Goal: Transaction & Acquisition: Purchase product/service

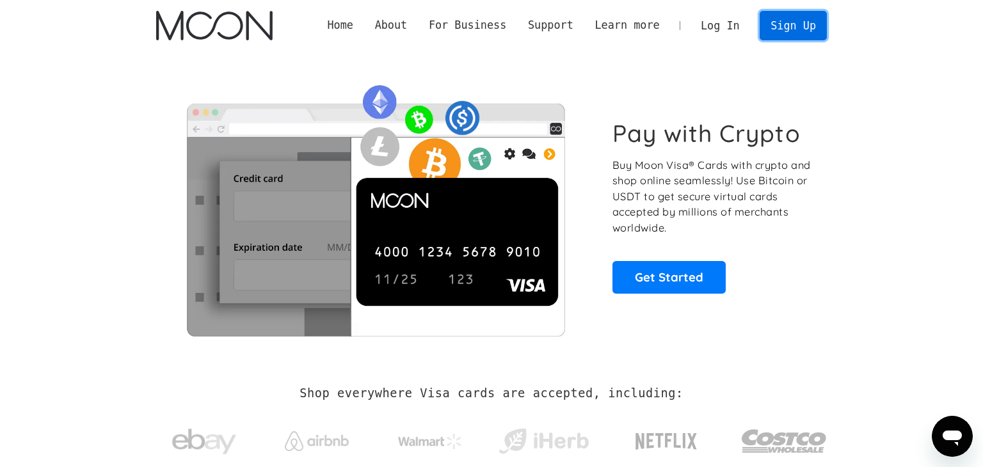
click at [792, 31] on link "Sign Up" at bounding box center [793, 25] width 67 height 29
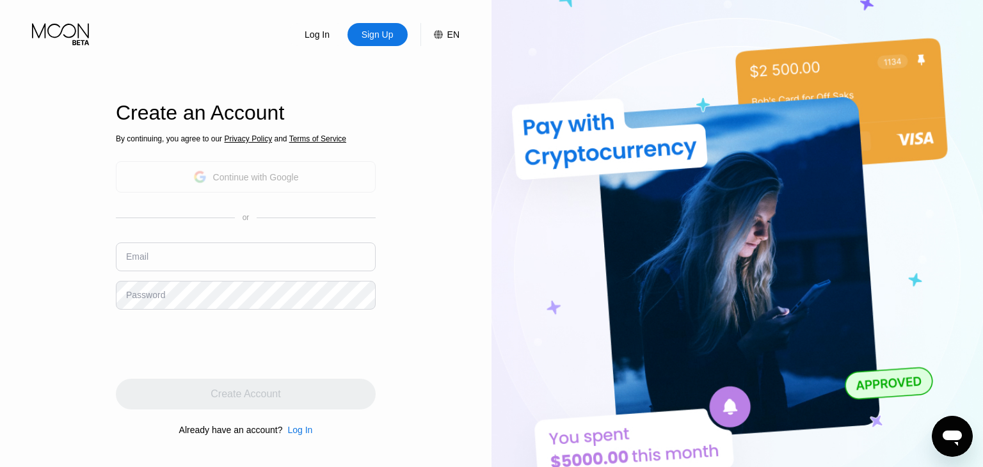
click at [245, 175] on div "Continue with Google" at bounding box center [256, 177] width 86 height 10
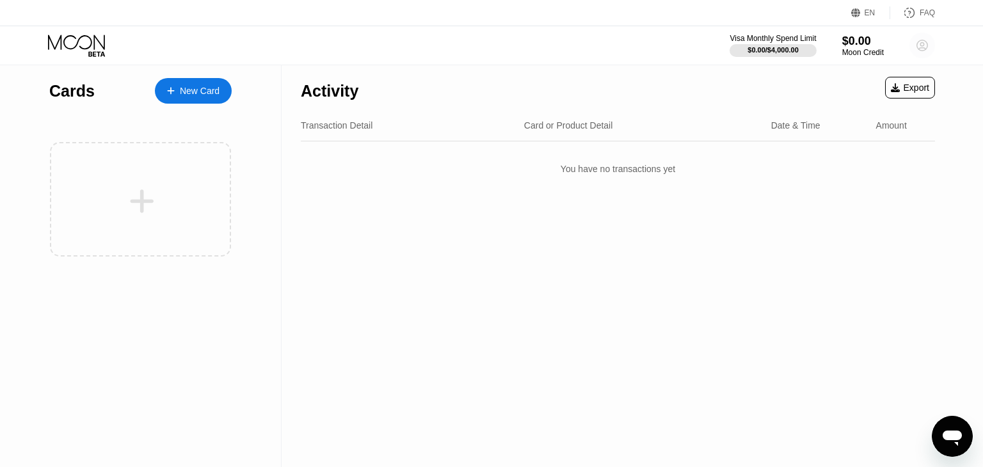
click at [919, 43] on circle at bounding box center [923, 46] width 26 height 26
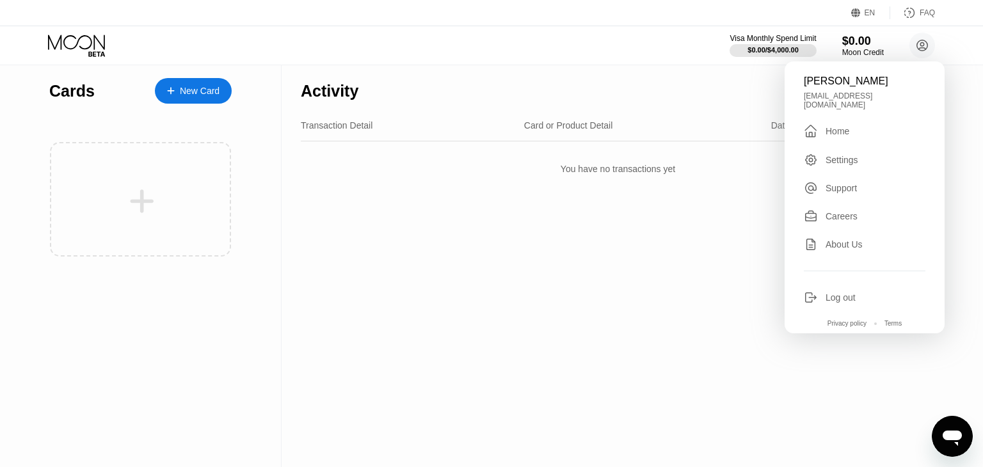
click at [307, 32] on div "Visa Monthly Spend Limit $0.00 / $4,000.00 $0.00 Moon Credit [PERSON_NAME] [EMA…" at bounding box center [491, 45] width 983 height 38
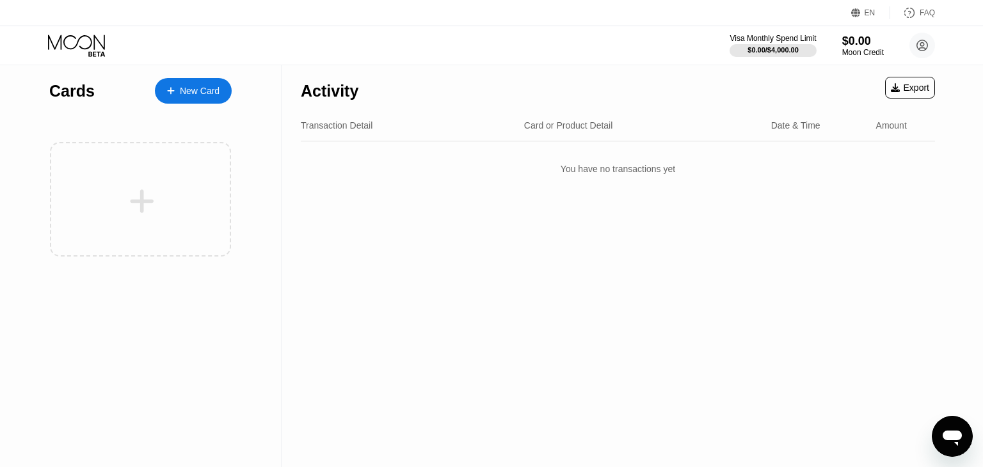
click at [184, 90] on div "New Card" at bounding box center [200, 91] width 40 height 11
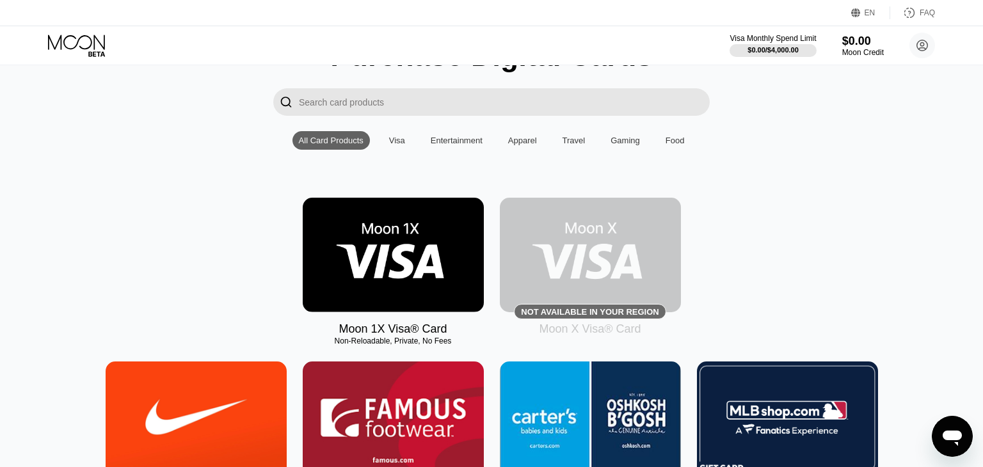
scroll to position [74, 0]
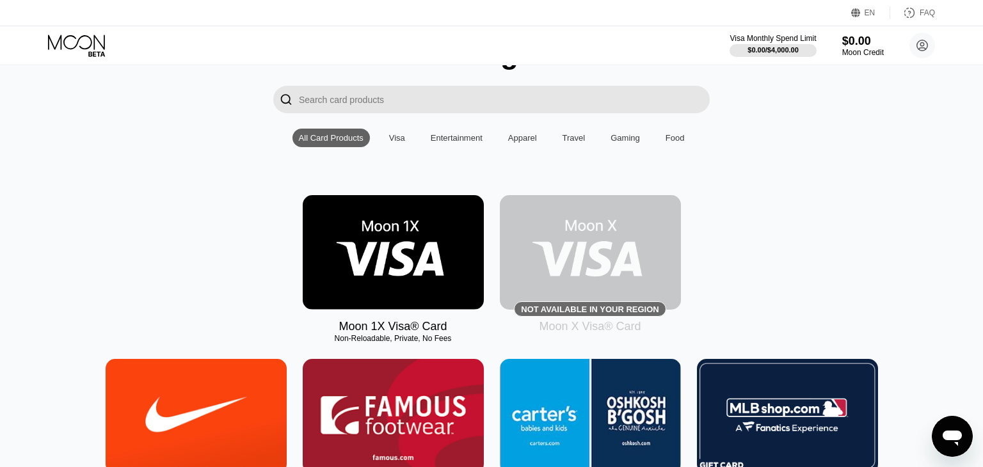
click at [394, 138] on div "Visa" at bounding box center [397, 138] width 16 height 10
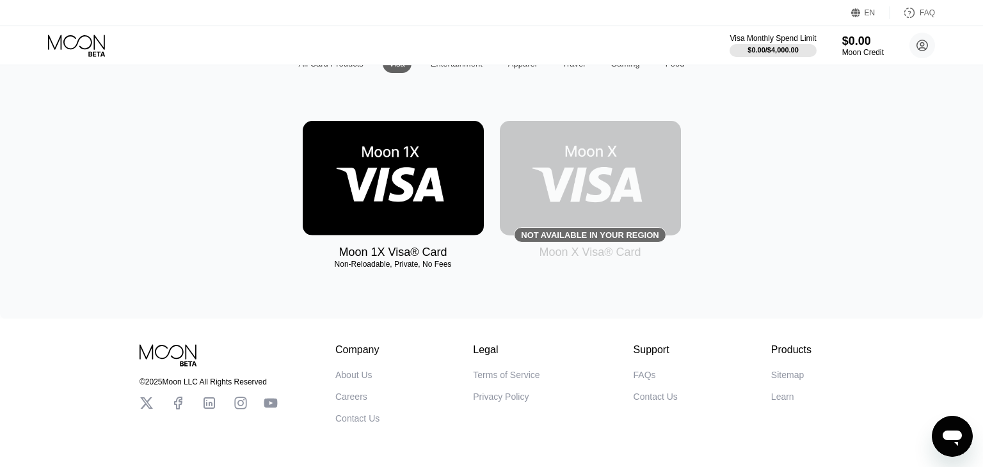
scroll to position [150, 0]
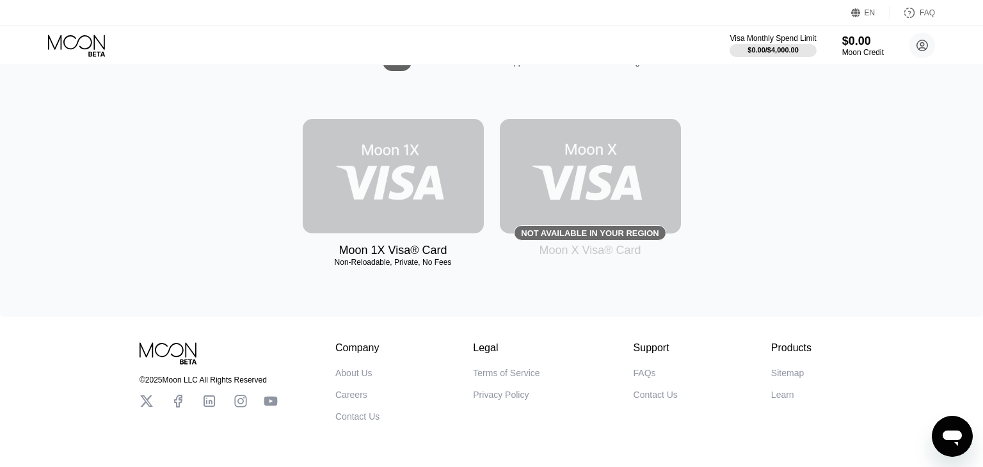
click at [401, 191] on img at bounding box center [393, 176] width 181 height 115
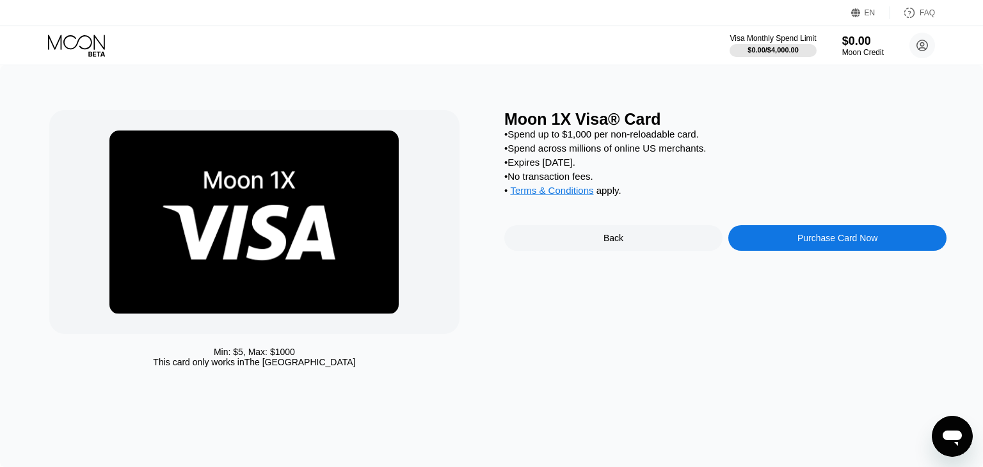
click at [834, 251] on div "Purchase Card Now" at bounding box center [837, 238] width 218 height 26
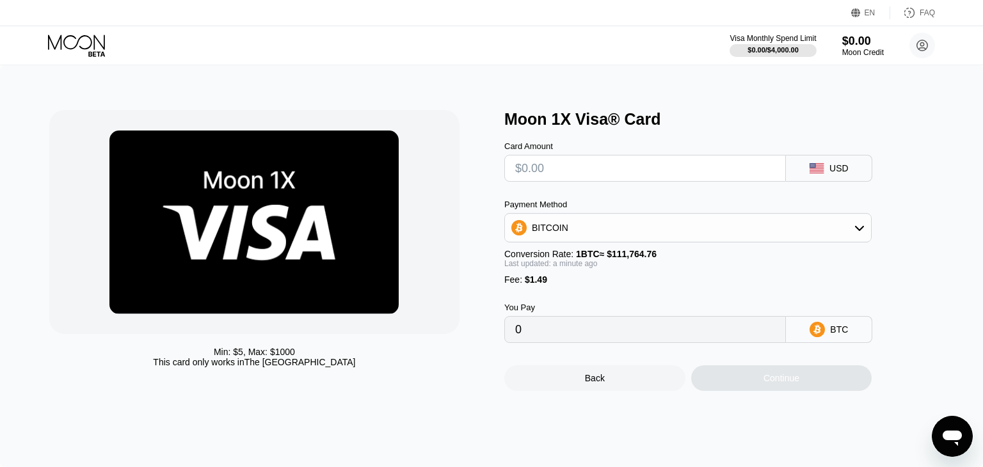
click at [574, 168] on input "text" at bounding box center [645, 169] width 260 height 26
type input "$5"
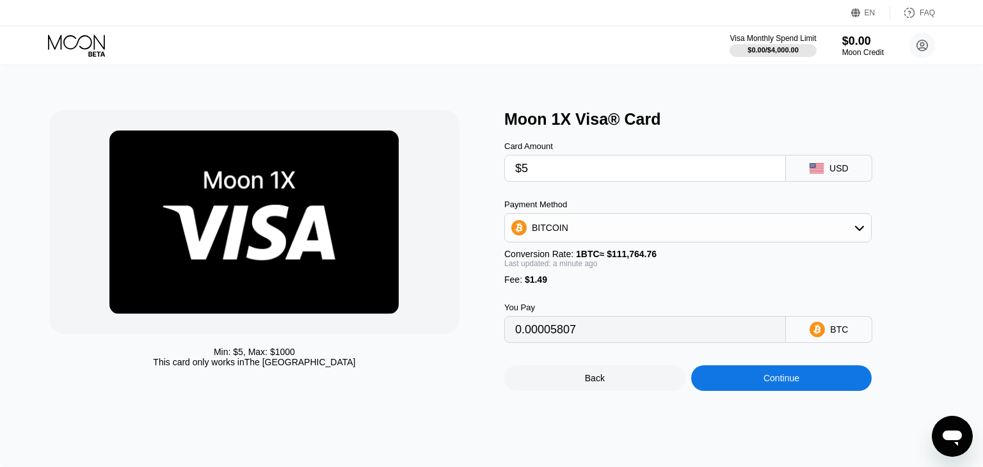
type input "0.00005807"
type input "$500"
type input "0.00448702"
type input "$500"
click at [603, 234] on div "BITCOIN" at bounding box center [688, 228] width 366 height 26
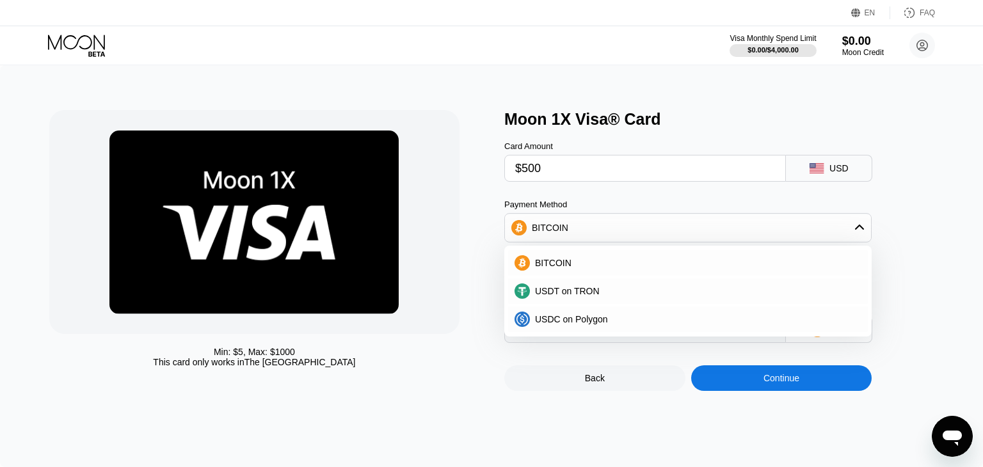
click at [779, 227] on div "BITCOIN" at bounding box center [688, 228] width 366 height 26
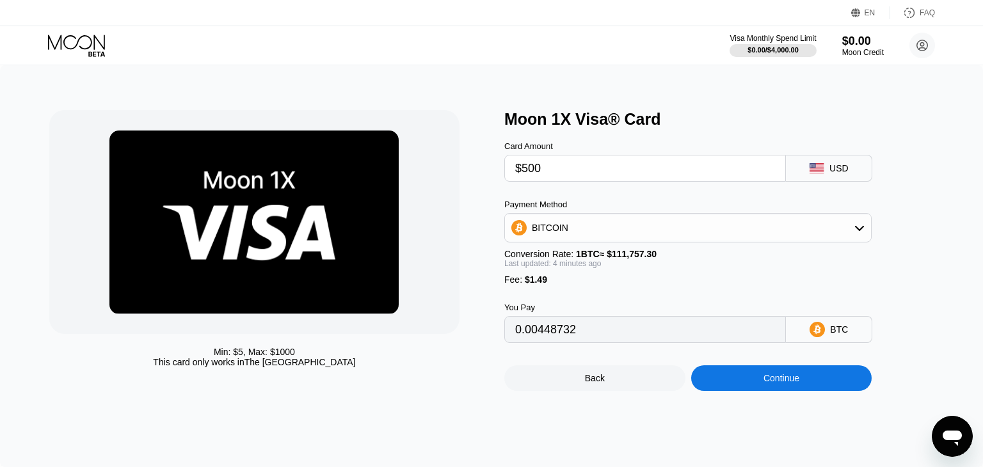
type input "0.00448438"
drag, startPoint x: 983, startPoint y: 312, endPoint x: 488, endPoint y: 33, distance: 567.5
click at [488, 33] on div "EN Language Select an item Save FAQ Visa Monthly Spend Limit $0.00 / $4,000.00 …" at bounding box center [491, 233] width 983 height 467
click at [784, 49] on div "$0.00 / $4,000.00" at bounding box center [773, 50] width 52 height 8
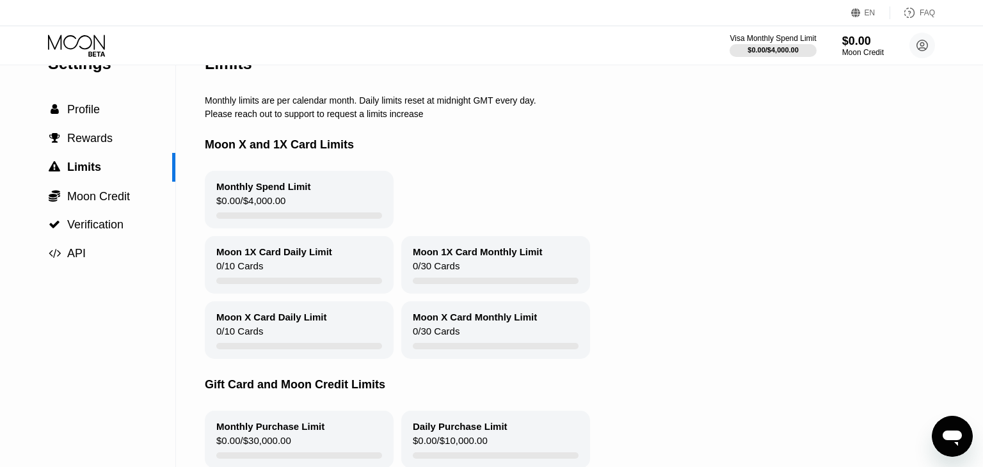
scroll to position [15, 0]
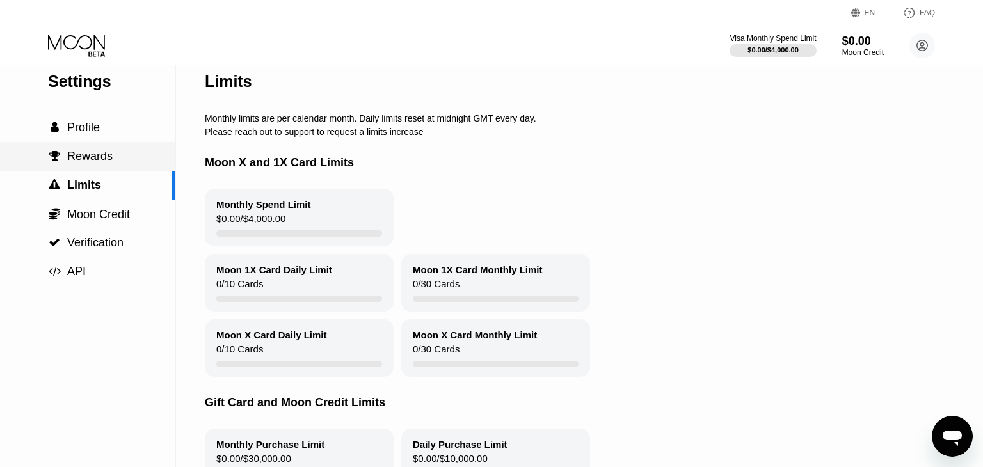
click at [94, 160] on span "Rewards" at bounding box center [89, 156] width 45 height 13
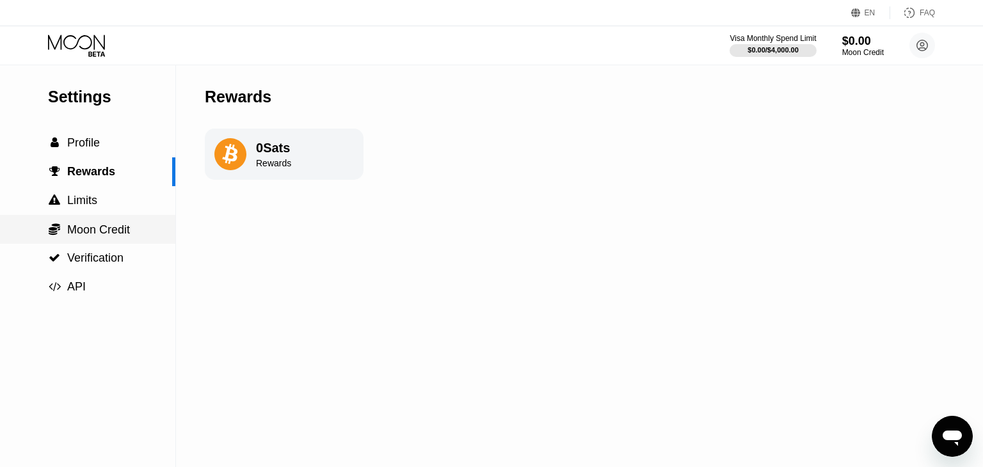
click at [109, 229] on span "Moon Credit" at bounding box center [98, 229] width 63 height 13
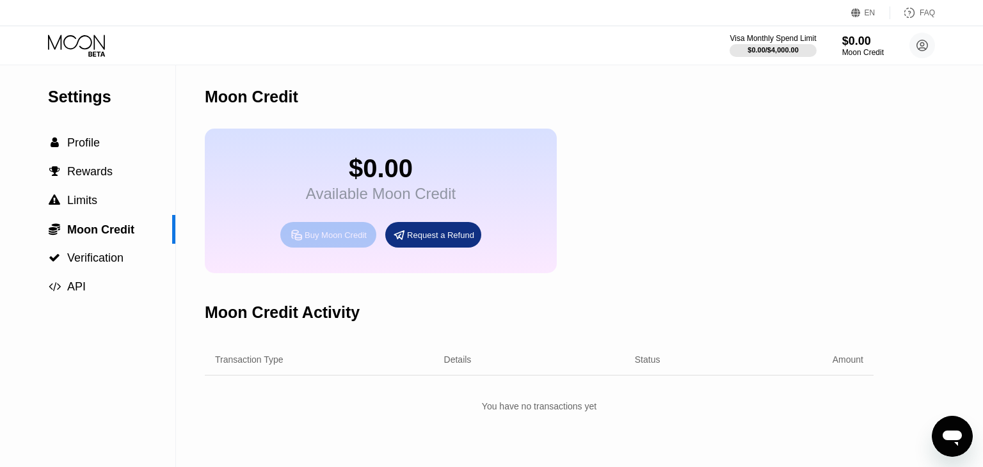
click at [337, 241] on div "Buy Moon Credit" at bounding box center [336, 235] width 62 height 11
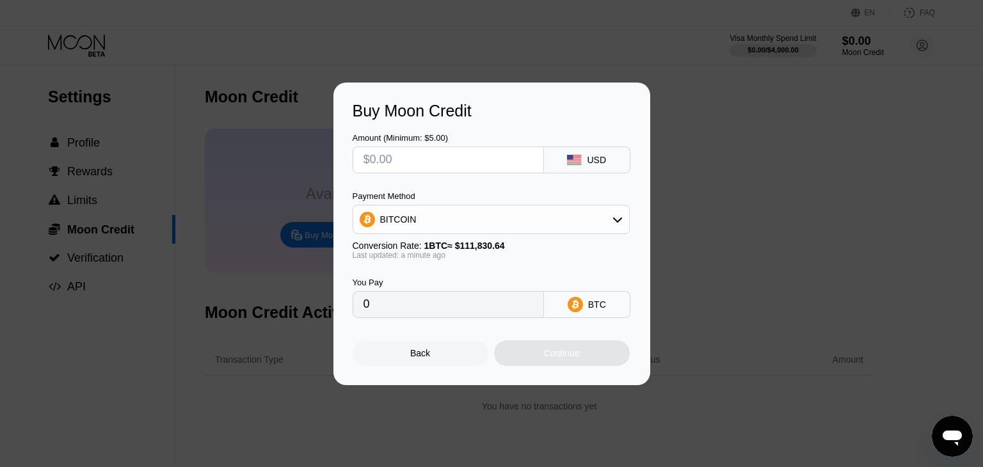
click at [418, 156] on input "text" at bounding box center [449, 160] width 170 height 26
type input "$5"
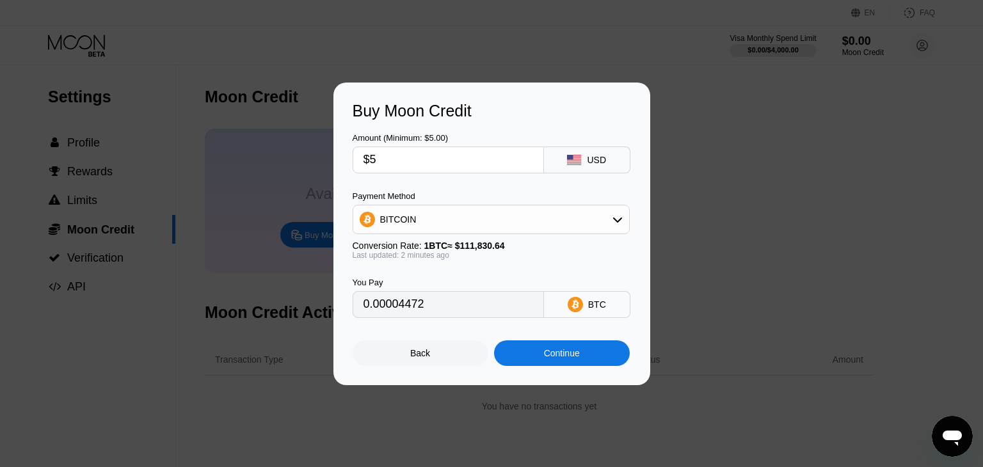
type input "0.00004472"
type input "$500"
type input "0.00447105"
type input "$500"
click at [406, 352] on div "Back" at bounding box center [421, 354] width 136 height 26
